Goal: Navigation & Orientation: Find specific page/section

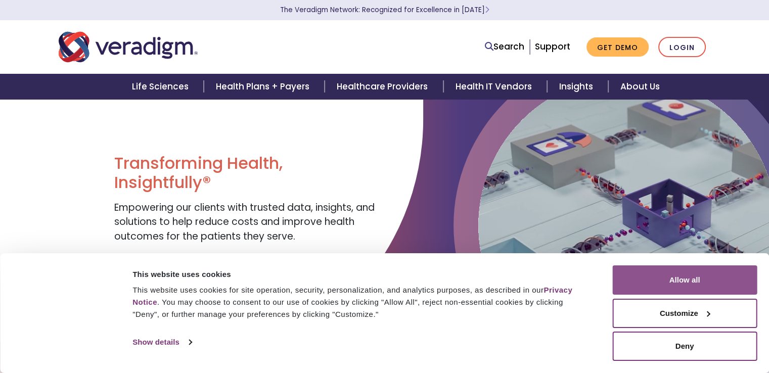
click at [708, 277] on button "Allow all" at bounding box center [685, 280] width 145 height 29
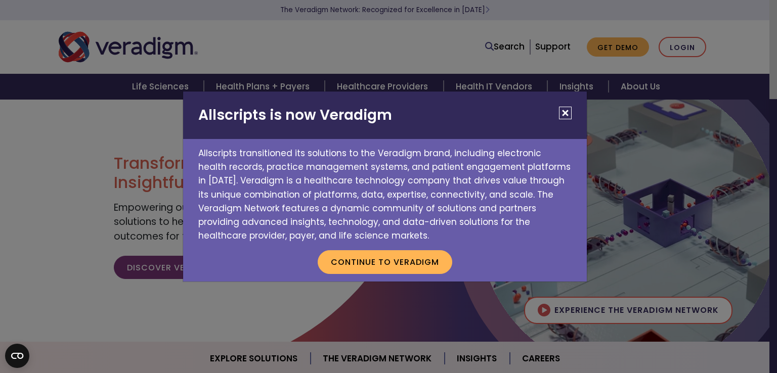
click at [564, 111] on button "Close" at bounding box center [565, 113] width 13 height 13
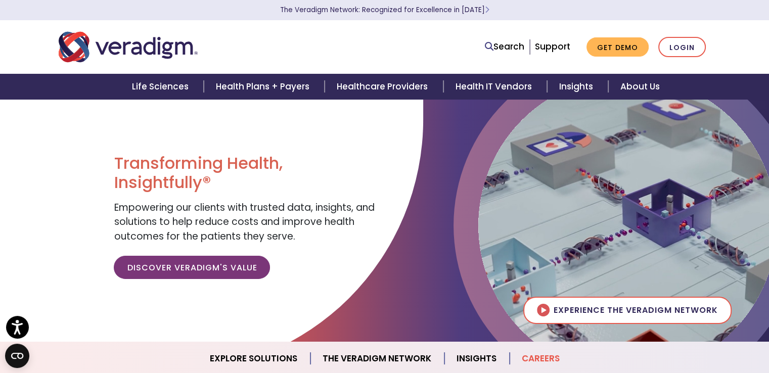
click at [538, 360] on link "Careers" at bounding box center [541, 359] width 62 height 26
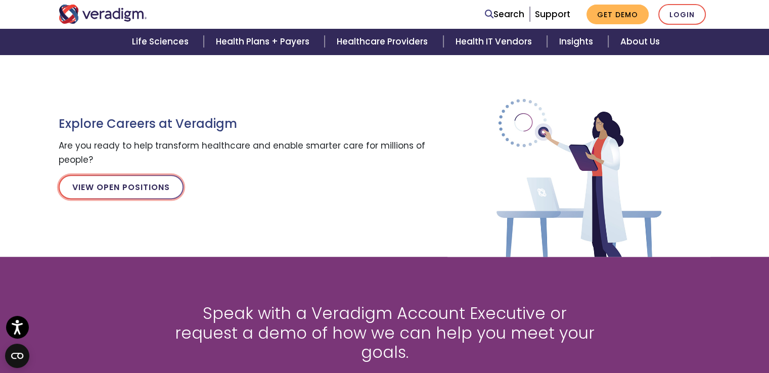
click at [116, 183] on link "View Open Positions" at bounding box center [121, 187] width 125 height 24
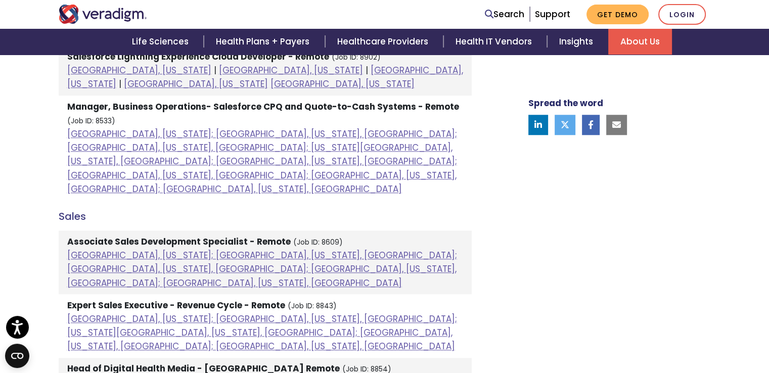
scroll to position [809, 0]
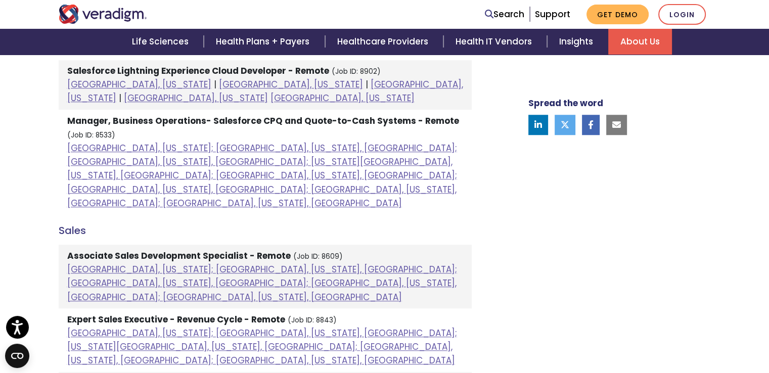
click at [76, 225] on h4 "Sales" at bounding box center [265, 231] width 413 height 12
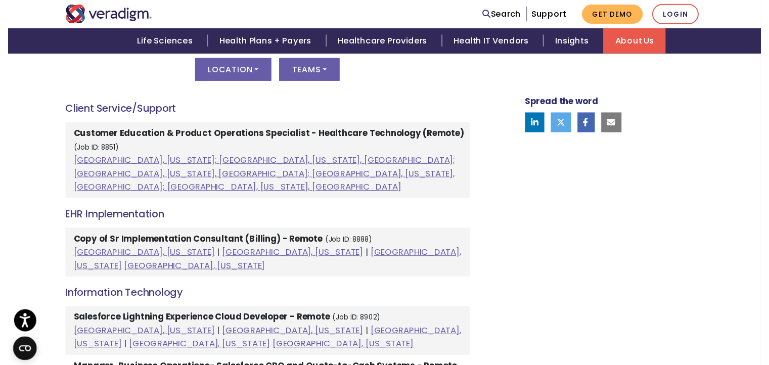
scroll to position [354, 0]
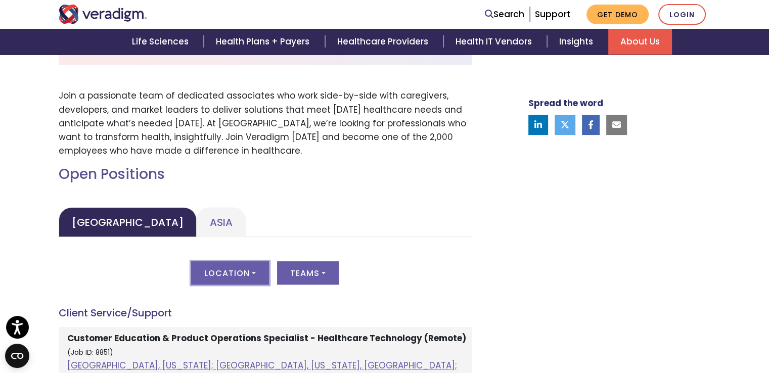
click at [243, 272] on button "Location" at bounding box center [230, 273] width 78 height 23
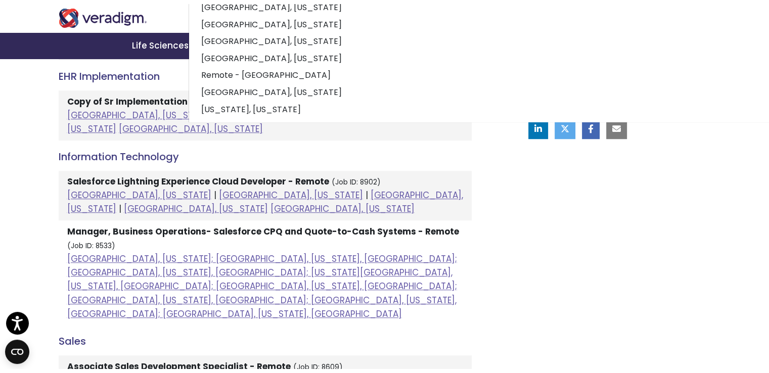
scroll to position [708, 0]
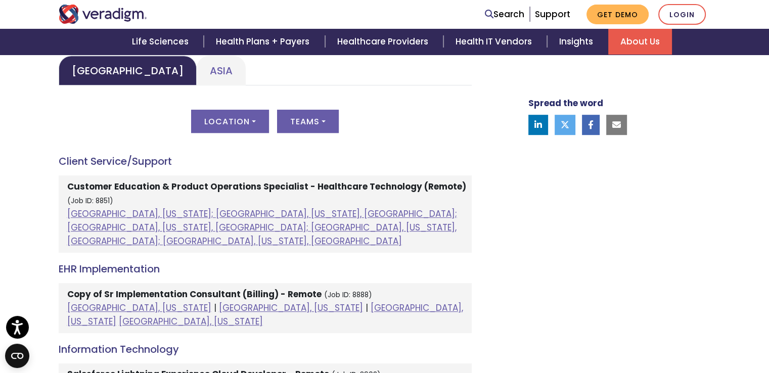
scroll to position [455, 0]
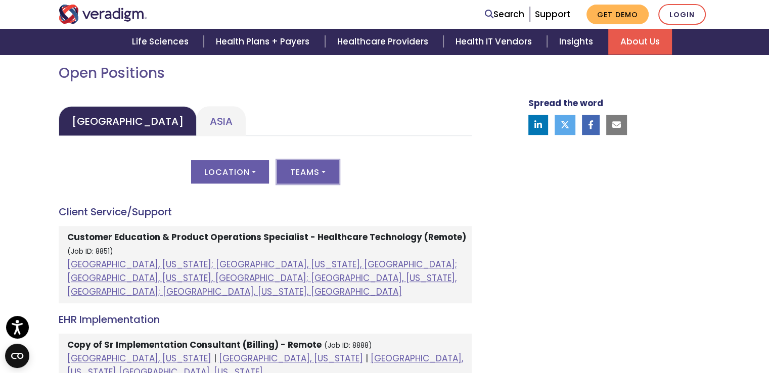
click at [325, 170] on button "Teams" at bounding box center [308, 171] width 62 height 23
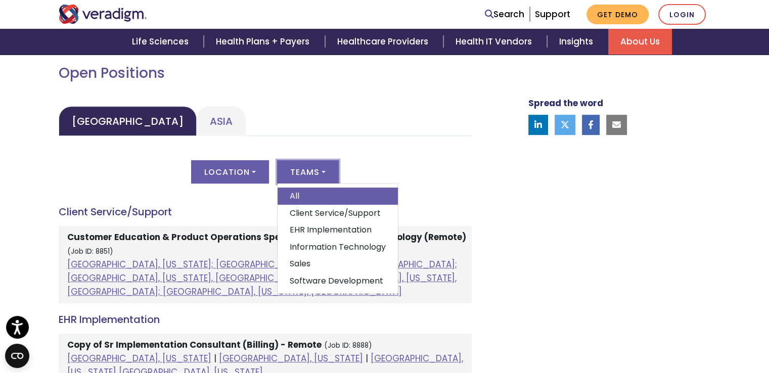
click at [302, 255] on link "Sales" at bounding box center [338, 263] width 120 height 17
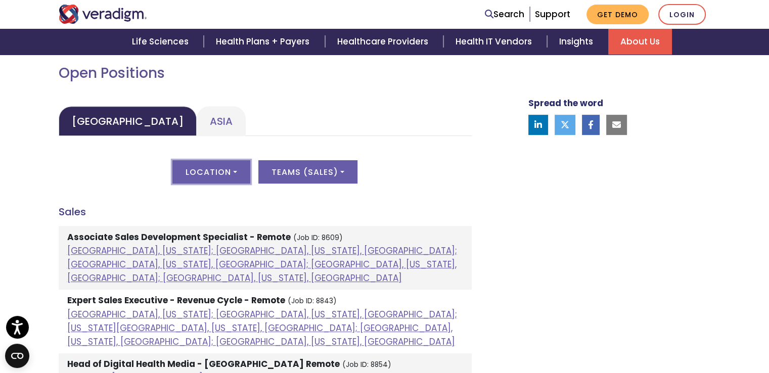
click at [235, 171] on button "Location" at bounding box center [211, 171] width 78 height 23
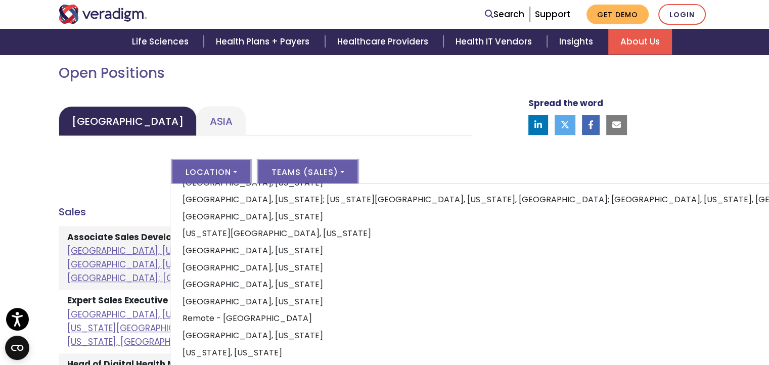
click at [342, 172] on button "Teams ( Sales )" at bounding box center [307, 171] width 99 height 23
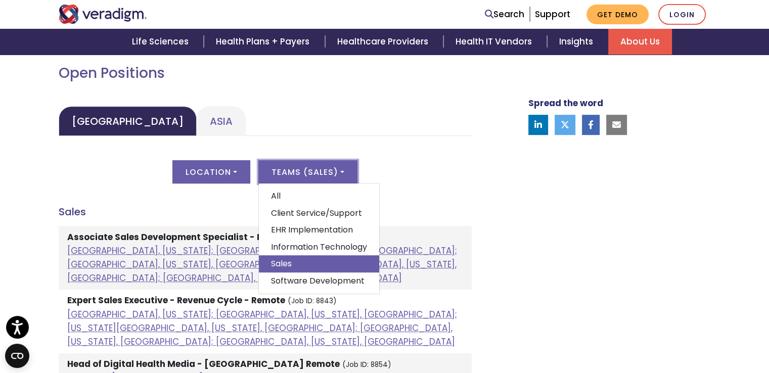
click at [574, 207] on div "Spread the word" at bounding box center [607, 286] width 223 height 786
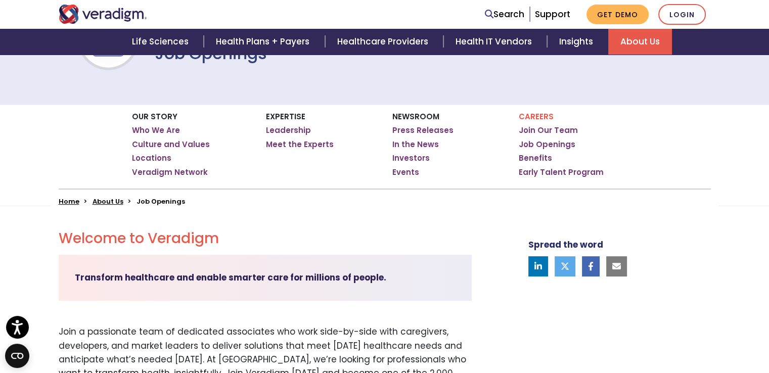
scroll to position [101, 0]
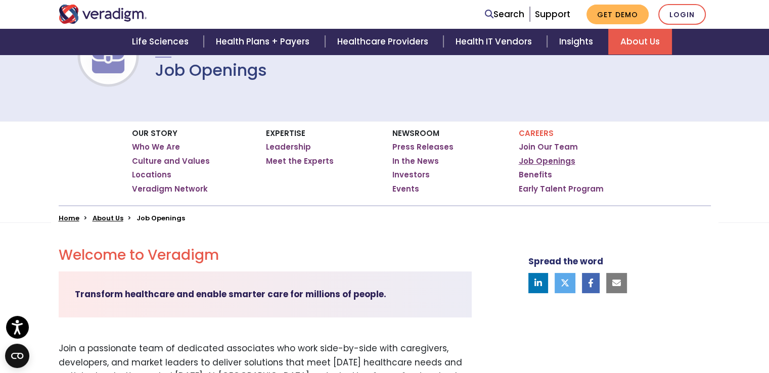
click at [532, 162] on link "Job Openings" at bounding box center [547, 161] width 57 height 10
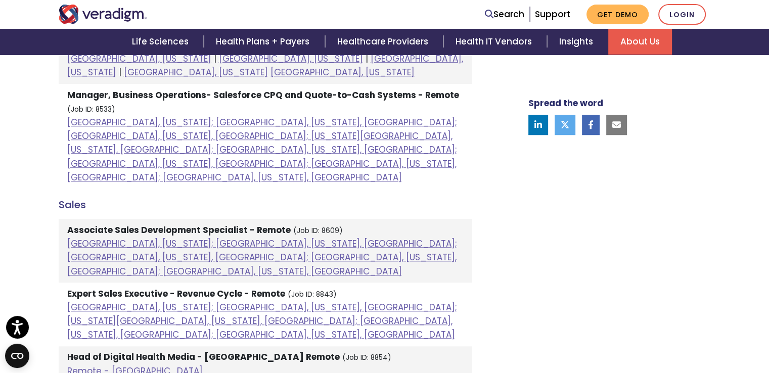
scroll to position [860, 0]
